Goal: Task Accomplishment & Management: Use online tool/utility

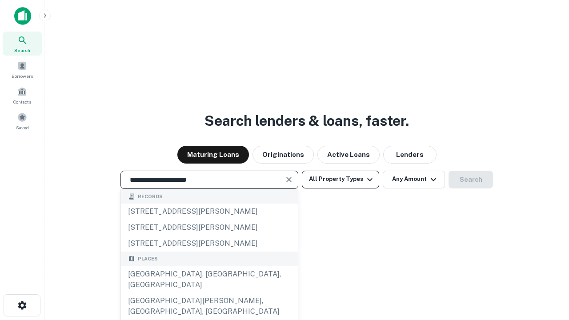
click at [209, 293] on div "[GEOGRAPHIC_DATA], [GEOGRAPHIC_DATA], [GEOGRAPHIC_DATA]" at bounding box center [209, 279] width 177 height 27
type input "**********"
click at [341, 179] on button "All Property Types" at bounding box center [340, 180] width 77 height 18
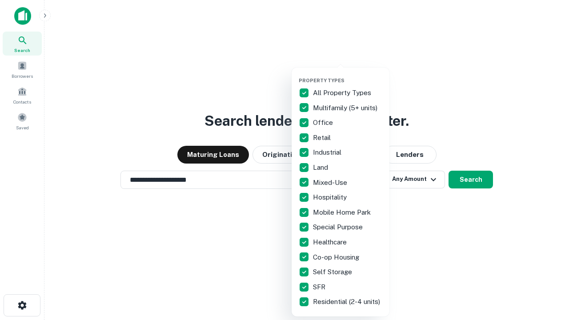
click at [348, 75] on button "button" at bounding box center [348, 75] width 98 height 0
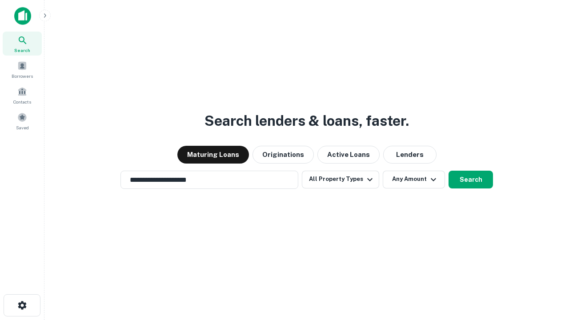
scroll to position [14, 0]
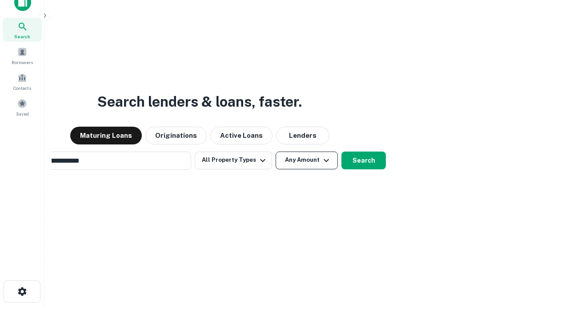
click at [276, 152] on button "Any Amount" at bounding box center [307, 161] width 62 height 18
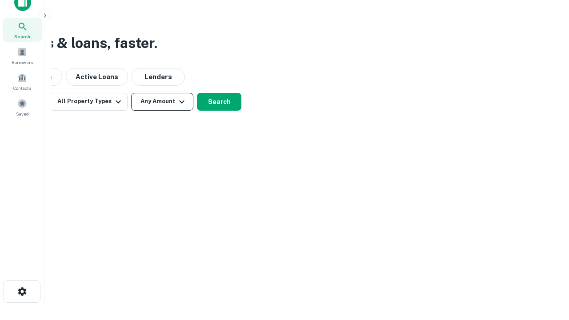
scroll to position [14, 0]
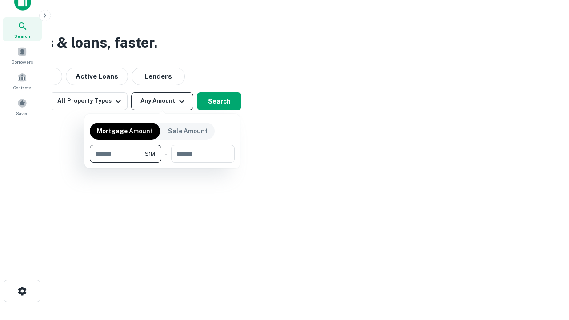
type input "*******"
click at [162, 163] on button "button" at bounding box center [162, 163] width 145 height 0
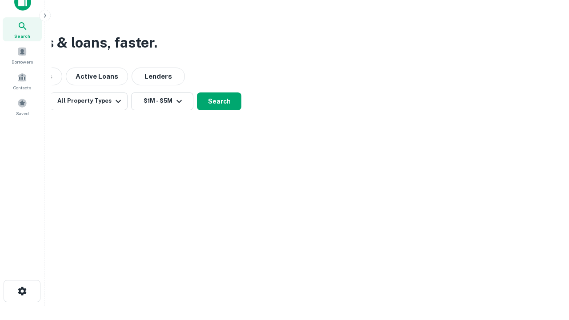
scroll to position [5, 164]
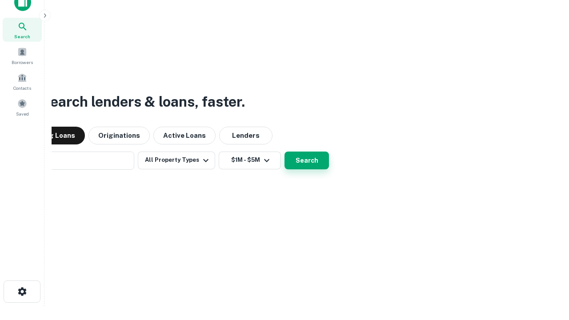
click at [285, 152] on button "Search" at bounding box center [307, 161] width 44 height 18
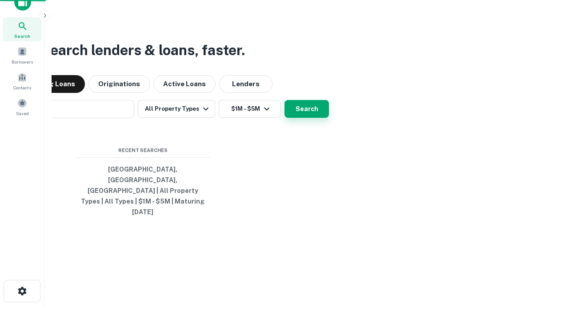
scroll to position [24, 252]
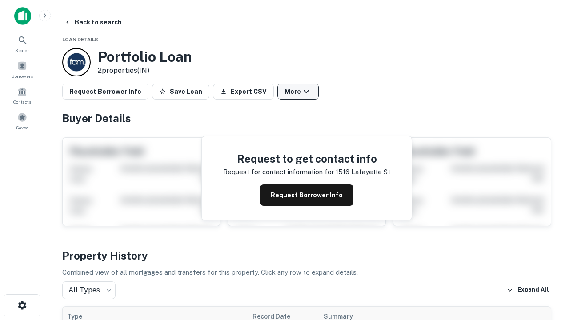
click at [298, 92] on button "More" at bounding box center [298, 92] width 41 height 16
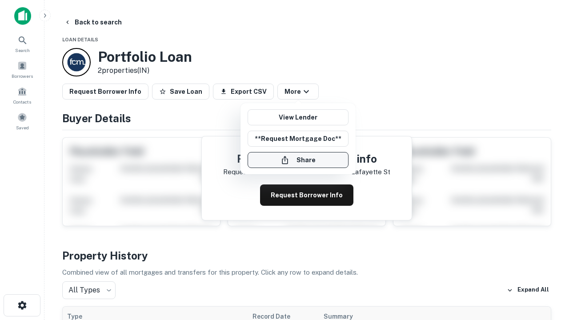
click at [298, 160] on button "Share" at bounding box center [298, 160] width 101 height 16
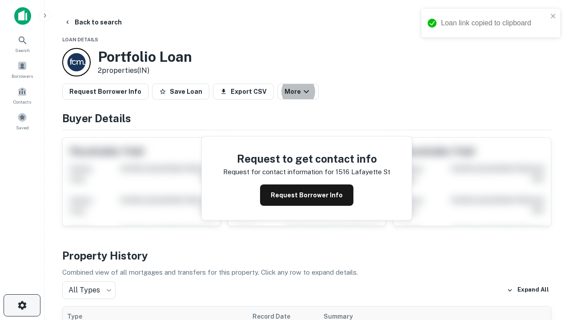
click at [22, 306] on icon "button" at bounding box center [22, 305] width 11 height 11
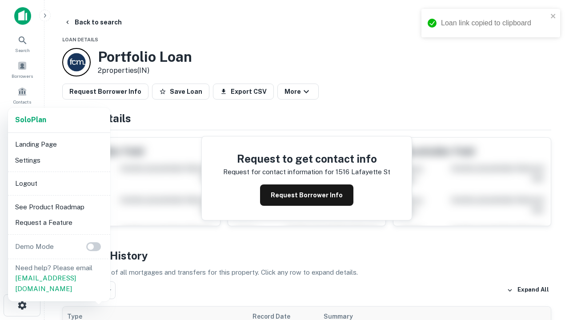
click at [59, 183] on li "Logout" at bounding box center [59, 184] width 95 height 16
